Goal: Task Accomplishment & Management: Manage account settings

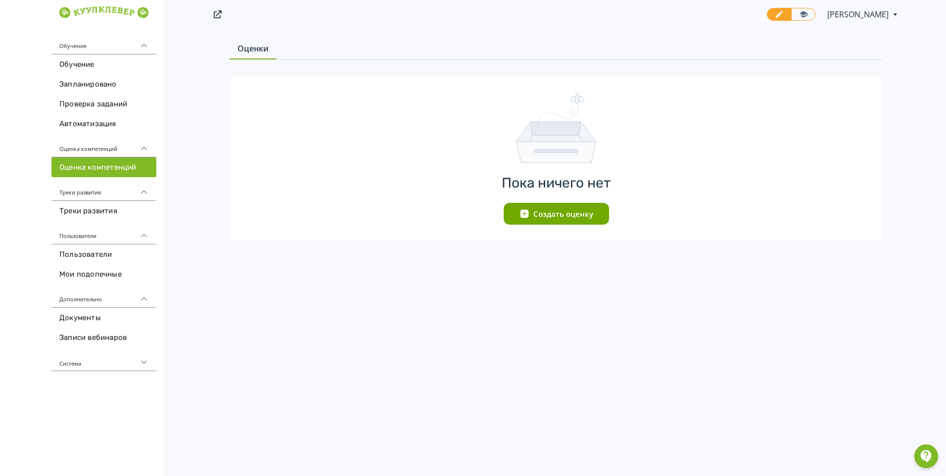
click at [89, 195] on div "Треки развития" at bounding box center [103, 189] width 105 height 24
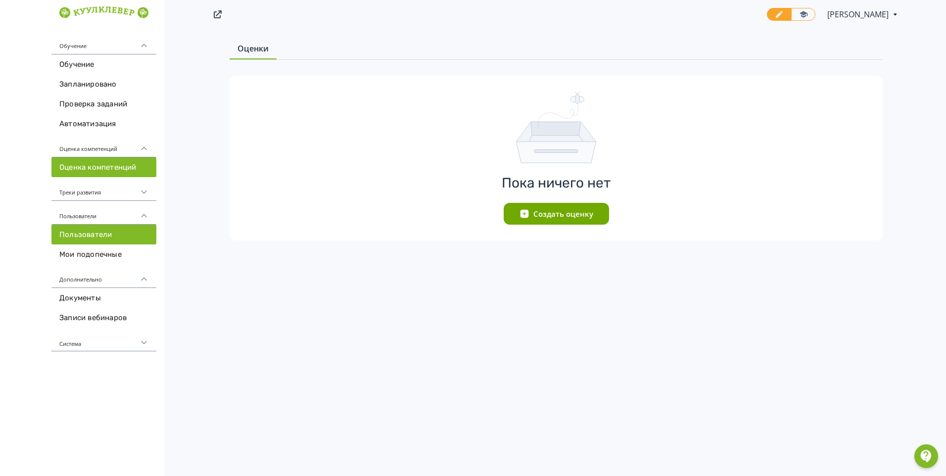
click at [102, 234] on link "Пользователи" at bounding box center [103, 235] width 105 height 20
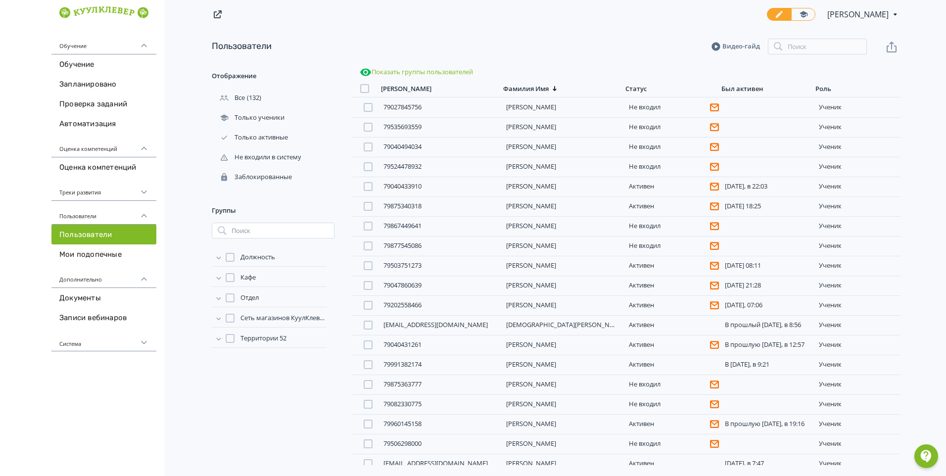
click at [145, 344] on icon at bounding box center [143, 342] width 5 height 3
click at [102, 104] on link "Проверка заданий" at bounding box center [103, 104] width 105 height 20
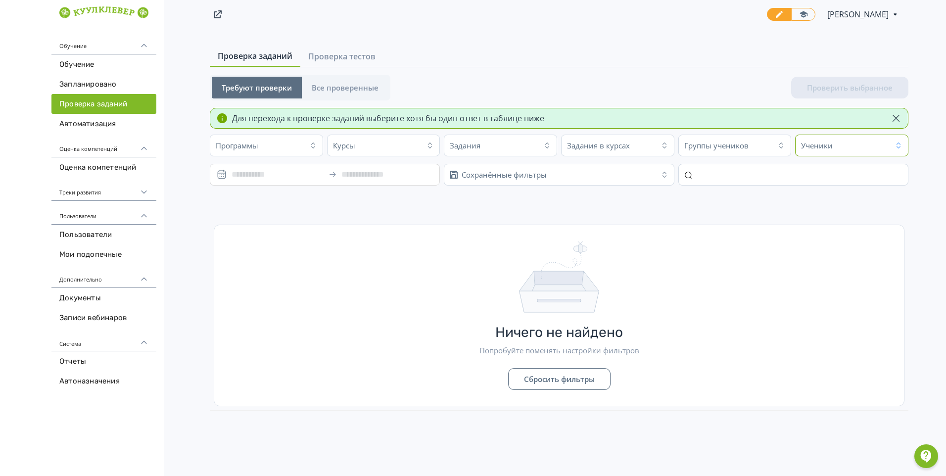
click at [897, 144] on icon "button" at bounding box center [899, 146] width 8 height 8
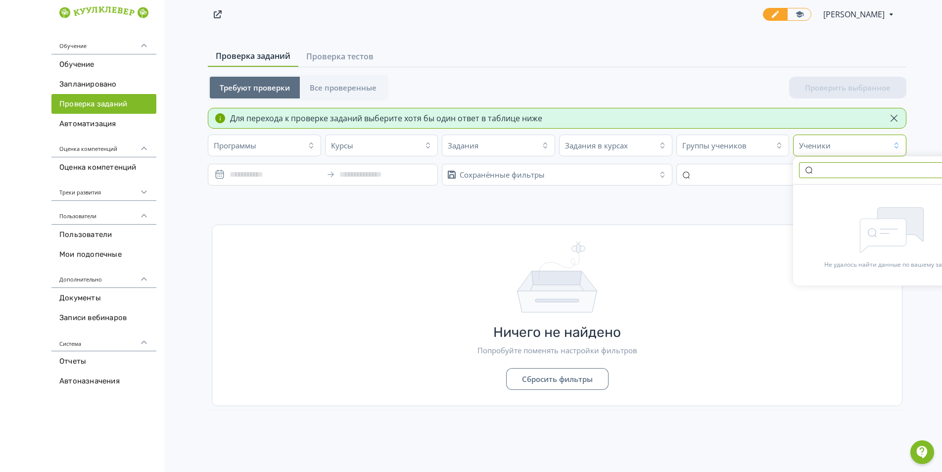
click at [815, 170] on input "text" at bounding box center [892, 170] width 186 height 16
type input "**********"
click at [808, 171] on icon at bounding box center [809, 170] width 8 height 8
click at [90, 237] on link "Пользователи" at bounding box center [103, 235] width 105 height 20
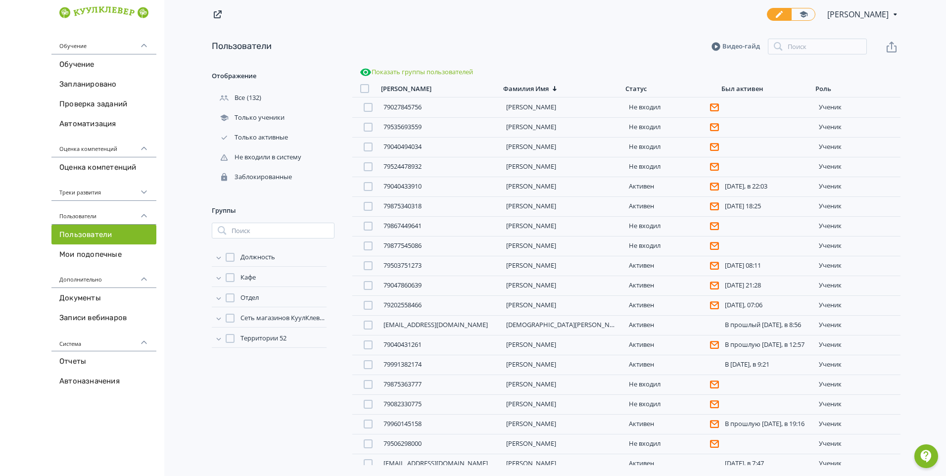
click at [106, 236] on link "Пользователи" at bounding box center [103, 235] width 105 height 20
click at [791, 45] on input "search" at bounding box center [817, 47] width 99 height 16
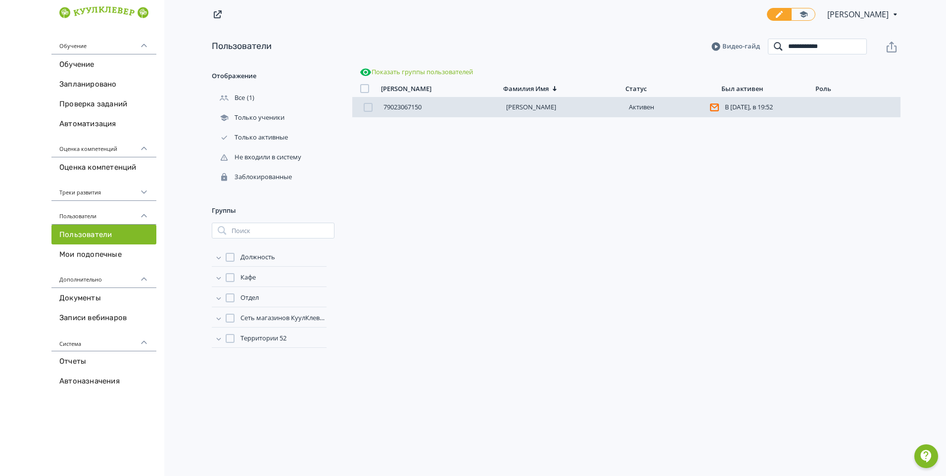
type input "**********"
click at [550, 106] on link "[PERSON_NAME]" at bounding box center [531, 106] width 50 height 9
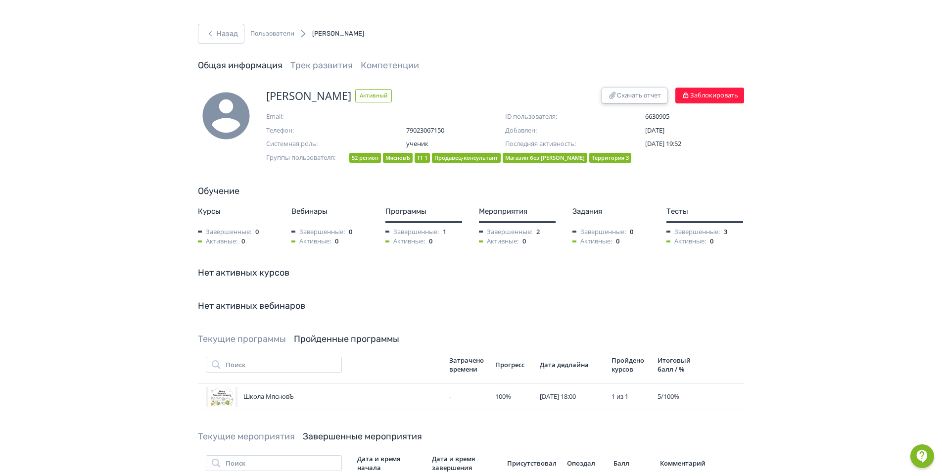
click at [624, 96] on button "Скачать отчет" at bounding box center [635, 96] width 66 height 16
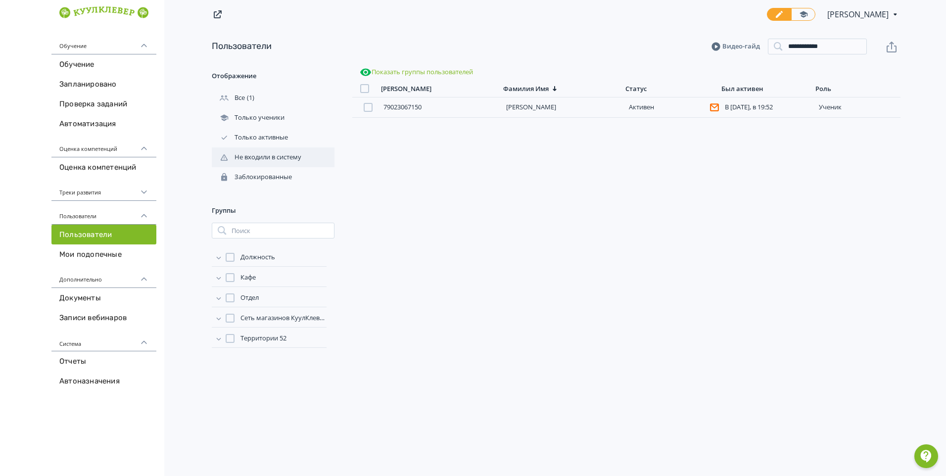
click at [259, 155] on div "Не входили в систему" at bounding box center [258, 157] width 92 height 9
